Goal: Information Seeking & Learning: Learn about a topic

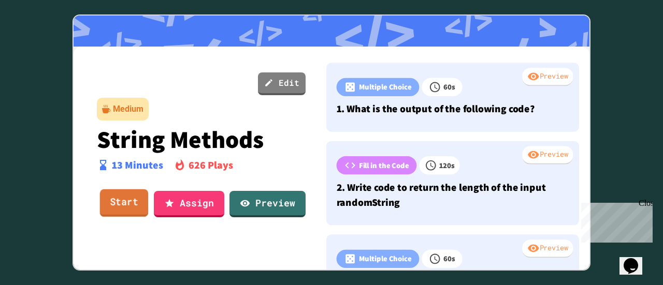
click at [124, 200] on link "Start" at bounding box center [124, 203] width 49 height 28
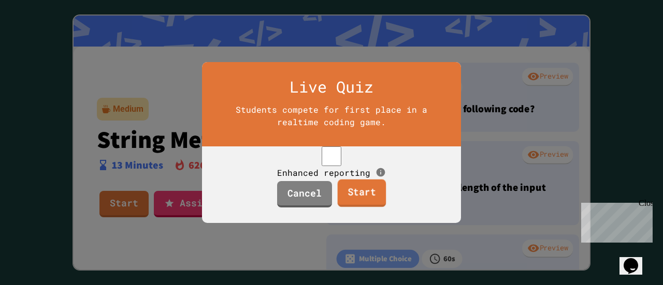
click at [352, 203] on link "Start" at bounding box center [361, 194] width 49 height 28
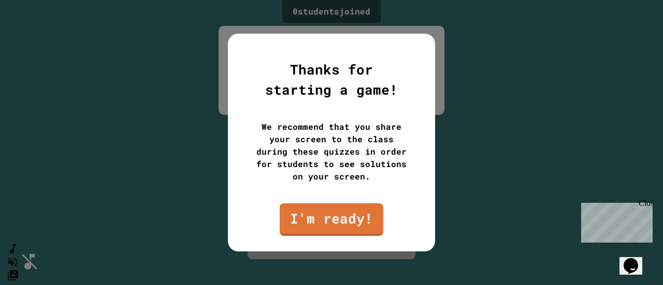
click at [644, 200] on div "Close" at bounding box center [644, 205] width 13 height 13
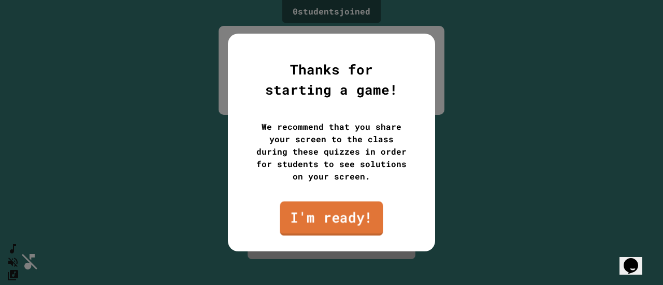
click at [346, 220] on link "I'm ready!" at bounding box center [331, 218] width 103 height 34
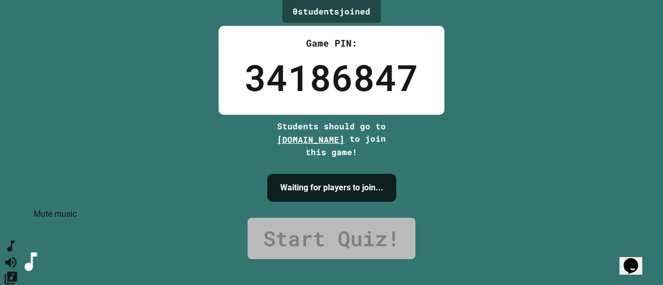
click at [17, 257] on icon "Mute music" at bounding box center [10, 262] width 11 height 11
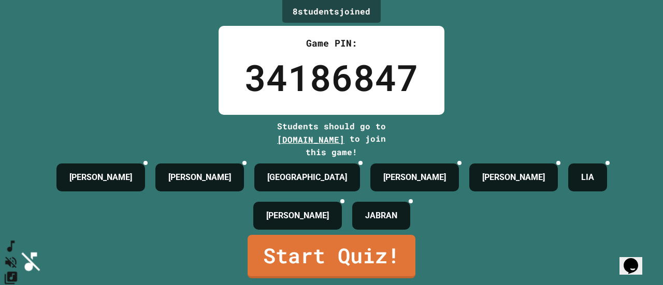
click at [376, 264] on link "Start Quiz!" at bounding box center [331, 256] width 168 height 43
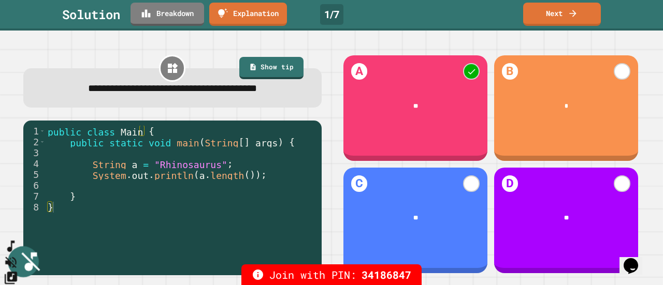
click at [558, 12] on link "Next" at bounding box center [562, 14] width 78 height 23
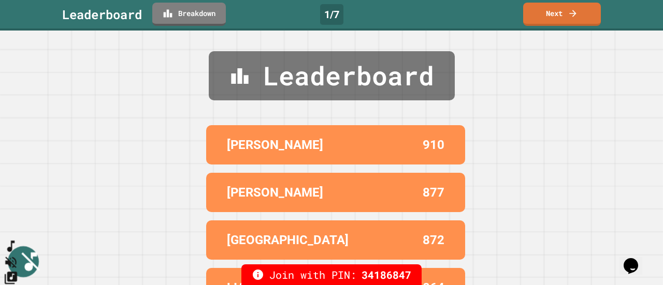
click at [567, 13] on link "Next" at bounding box center [562, 14] width 78 height 23
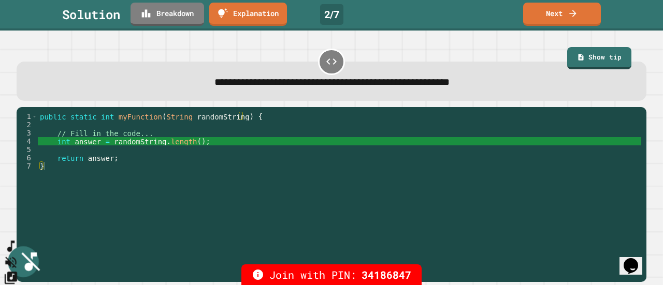
click at [563, 16] on link "Next" at bounding box center [562, 14] width 78 height 23
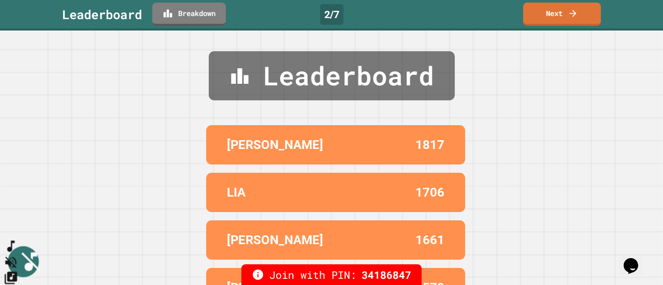
click at [570, 17] on icon at bounding box center [572, 13] width 10 height 10
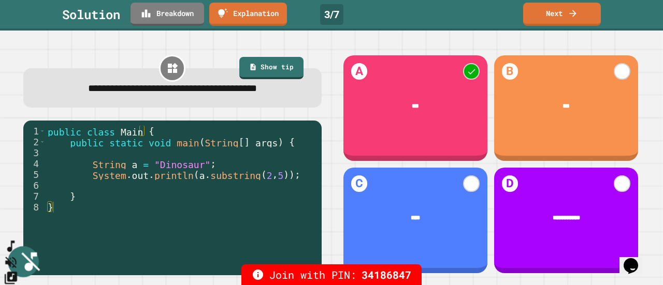
click at [578, 17] on link "Next" at bounding box center [562, 14] width 78 height 23
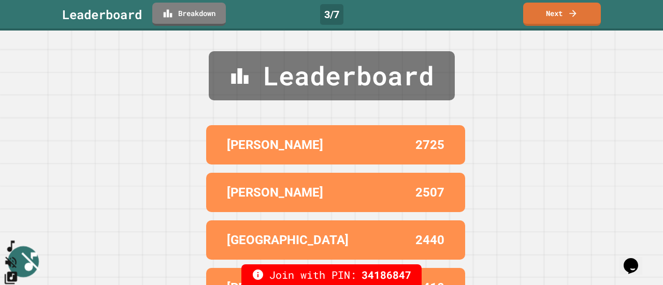
click at [561, 16] on link "Next" at bounding box center [562, 14] width 78 height 23
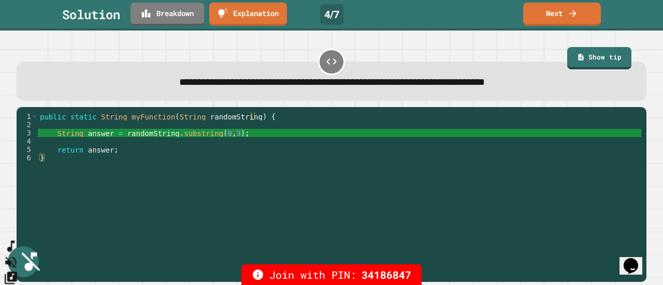
click at [576, 19] on link "Next" at bounding box center [562, 14] width 78 height 23
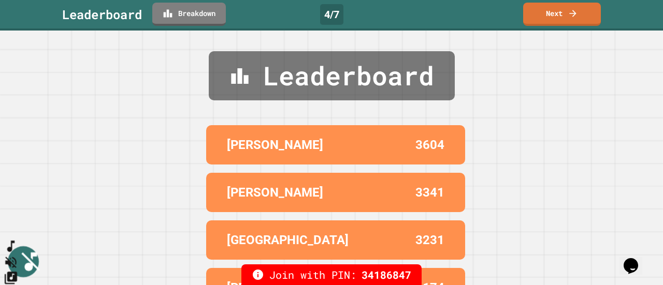
click at [559, 16] on link "Next" at bounding box center [562, 14] width 78 height 23
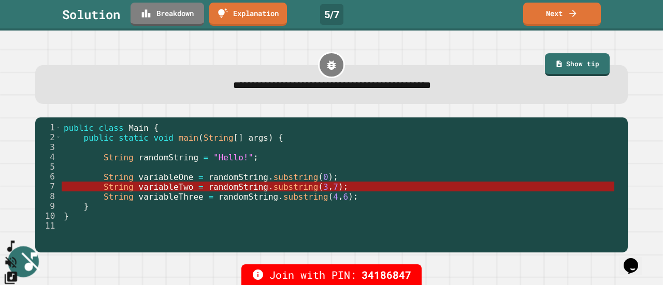
click at [565, 14] on link "Next" at bounding box center [562, 14] width 78 height 23
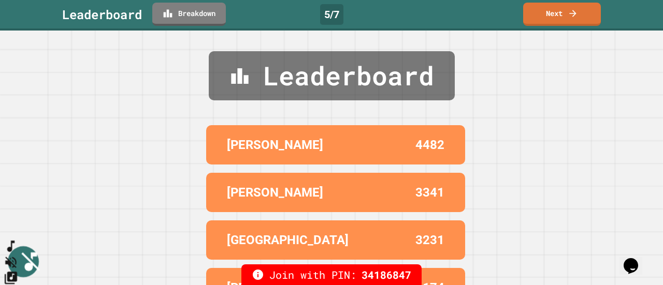
click at [570, 17] on icon at bounding box center [572, 13] width 10 height 10
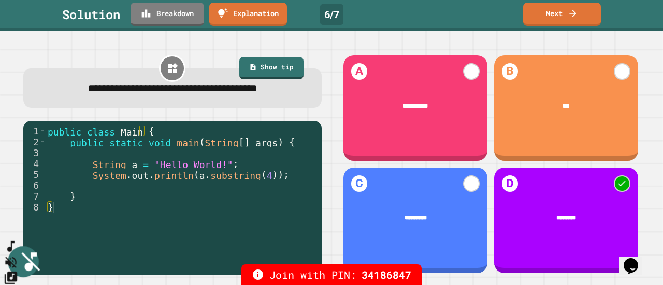
click at [563, 16] on link "Next" at bounding box center [562, 14] width 78 height 23
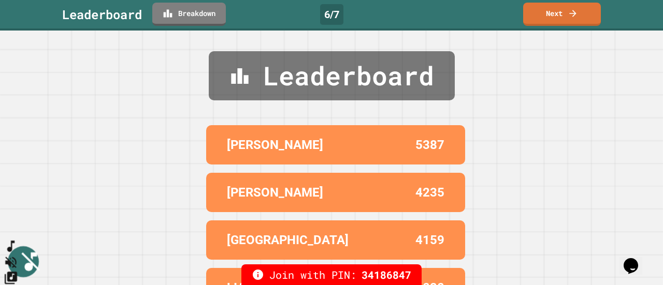
click at [559, 17] on link "Next" at bounding box center [562, 14] width 78 height 23
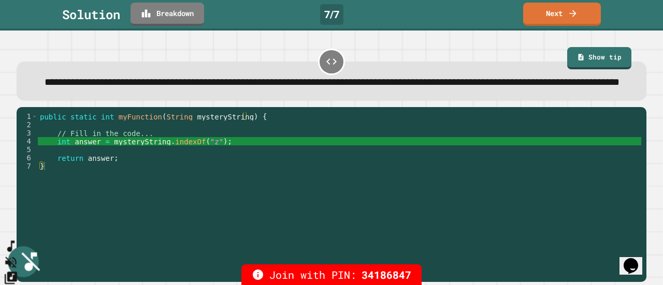
click at [559, 16] on link "Next" at bounding box center [562, 14] width 78 height 23
